Goal: Transaction & Acquisition: Purchase product/service

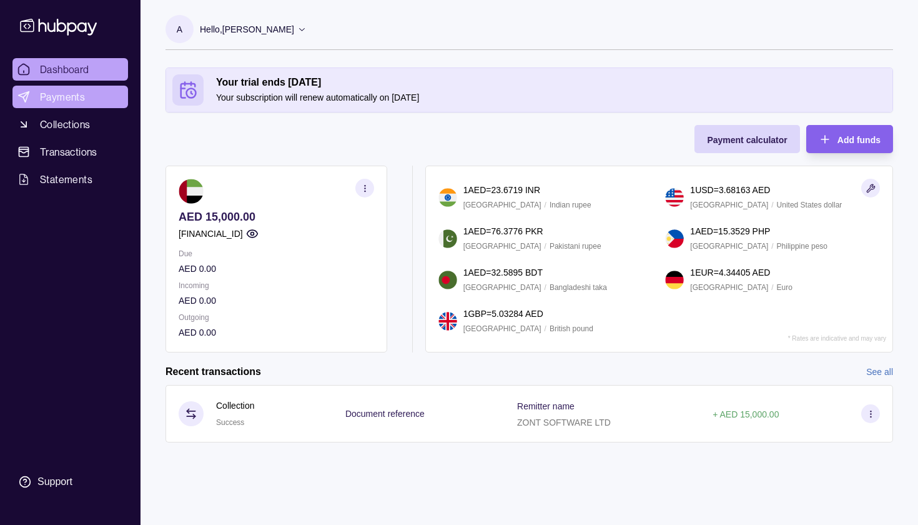
click at [68, 96] on span "Payments" at bounding box center [62, 96] width 45 height 15
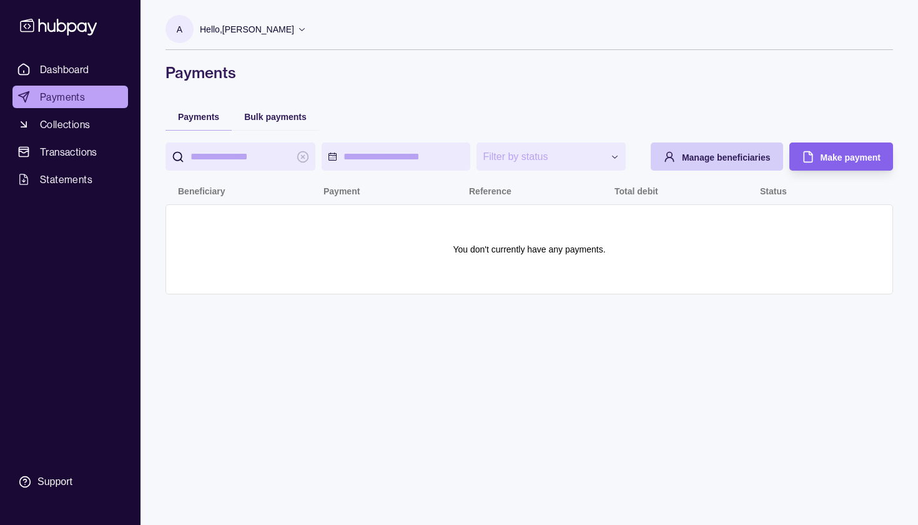
click at [745, 158] on span "Manage beneficiaries" at bounding box center [726, 157] width 89 height 10
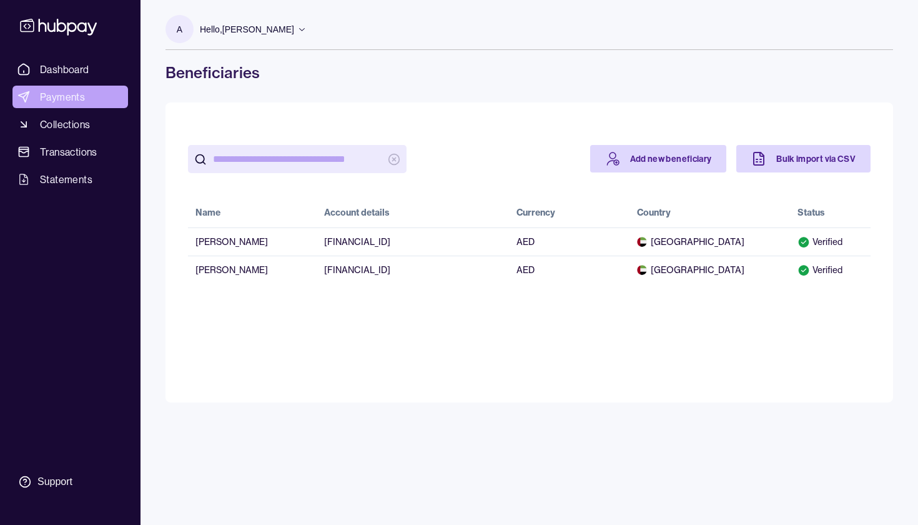
click at [86, 96] on link "Payments" at bounding box center [70, 97] width 116 height 22
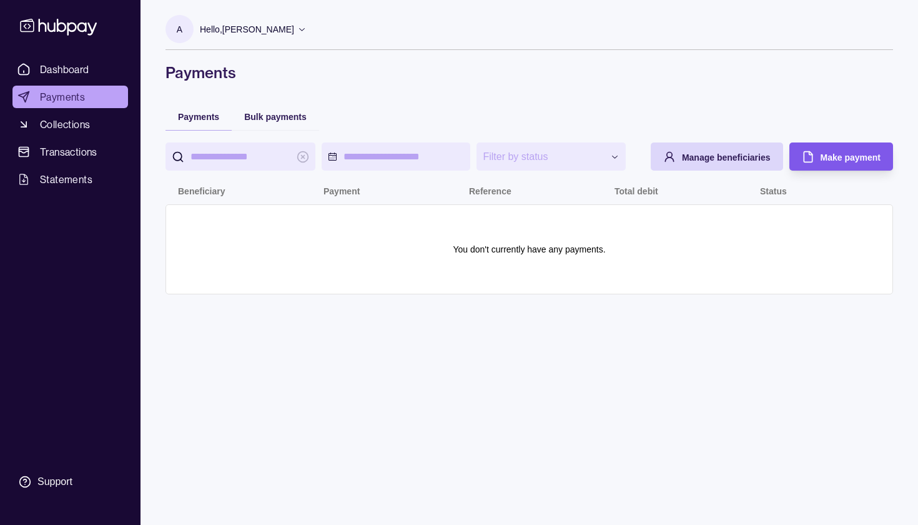
click at [833, 161] on span "Make payment" at bounding box center [851, 157] width 60 height 10
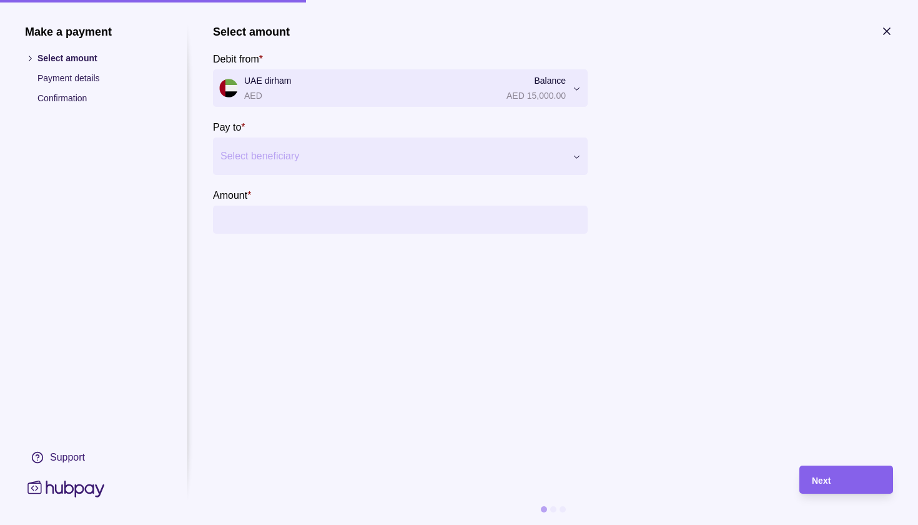
click at [433, 161] on div at bounding box center [392, 155] width 344 height 17
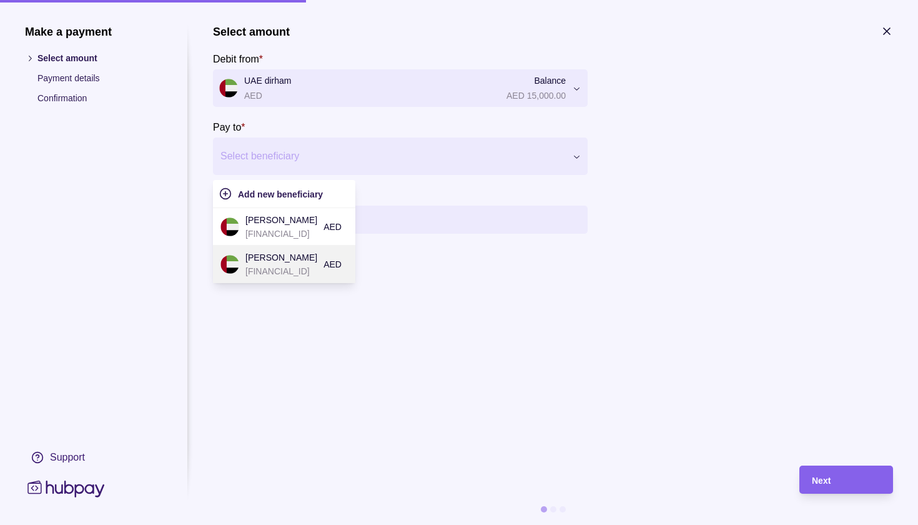
click at [308, 259] on p "[PERSON_NAME]" at bounding box center [281, 257] width 72 height 14
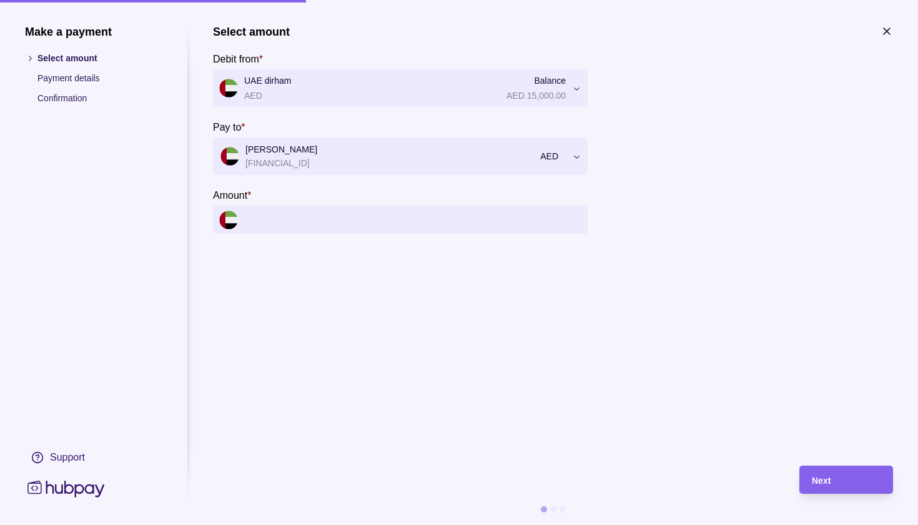
click at [297, 219] on input "Amount *" at bounding box center [412, 219] width 337 height 28
click at [266, 221] on input "Amount *" at bounding box center [412, 219] width 337 height 28
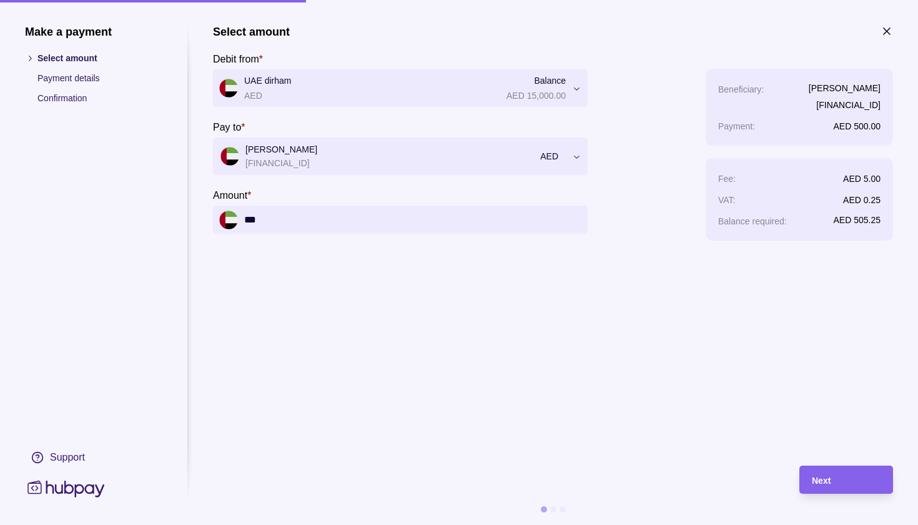
type input "*****"
click at [842, 477] on div "Next" at bounding box center [846, 479] width 69 height 15
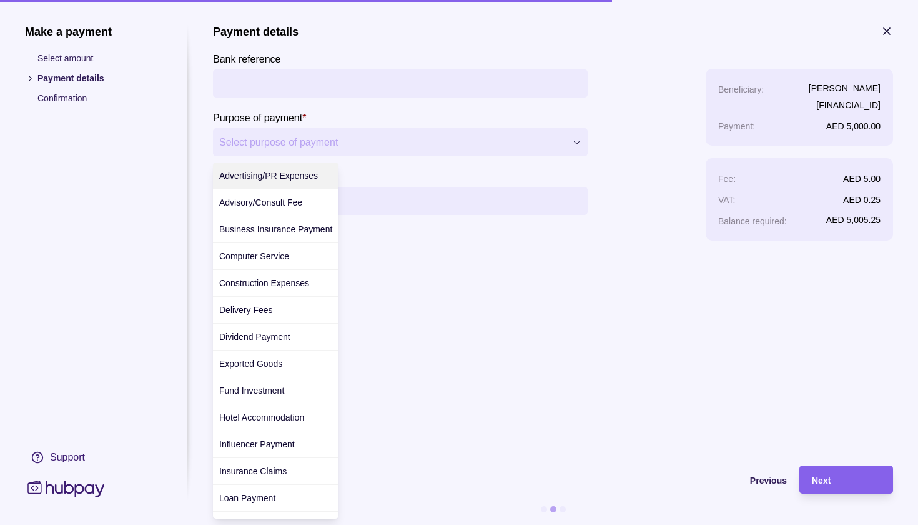
click at [368, 524] on div "**********" at bounding box center [459, 525] width 918 height 0
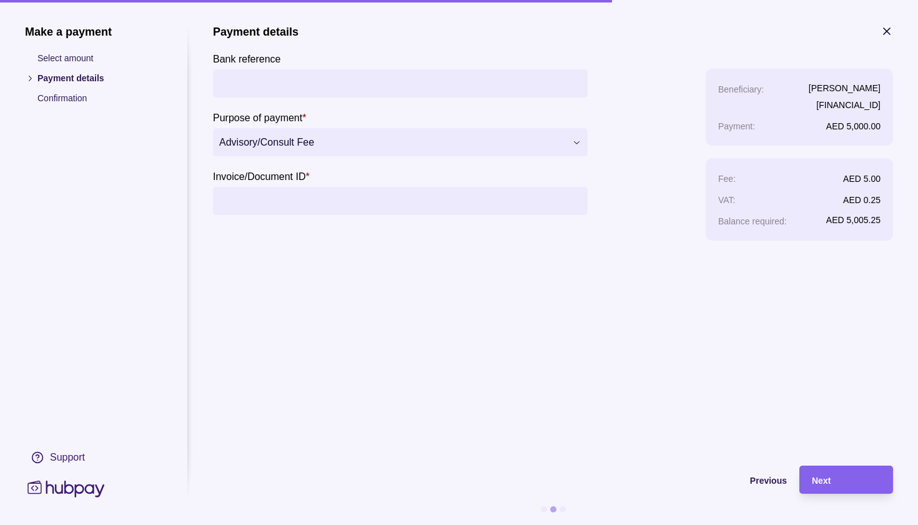
click at [288, 198] on input "Invoice/Document ID *" at bounding box center [400, 201] width 362 height 28
type input "*"
type input "******"
click at [849, 483] on div "Next" at bounding box center [846, 479] width 69 height 15
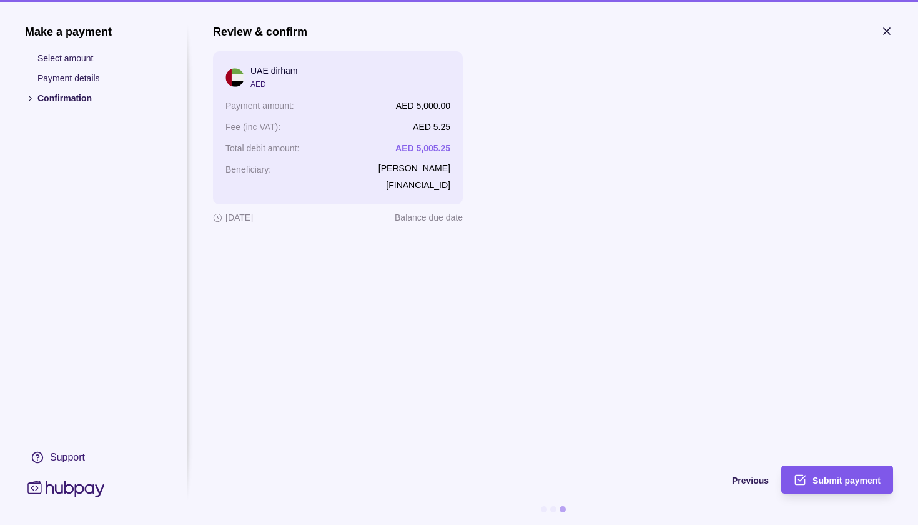
click at [861, 475] on span "Submit payment" at bounding box center [847, 480] width 68 height 10
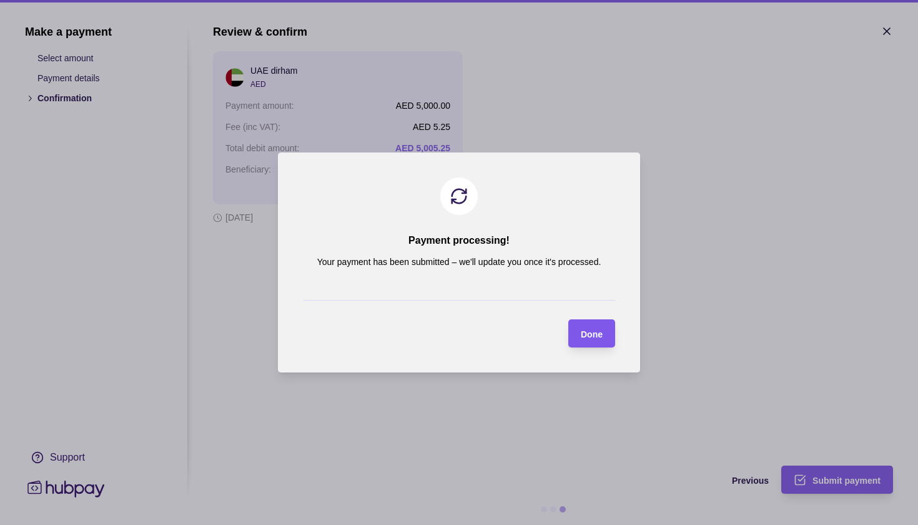
click at [603, 339] on section "Done" at bounding box center [591, 333] width 47 height 28
